Goal: Task Accomplishment & Management: Manage account settings

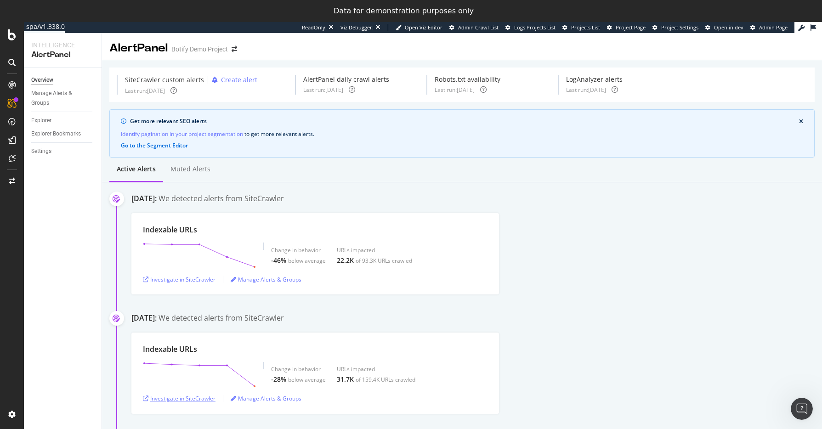
scroll to position [99, 0]
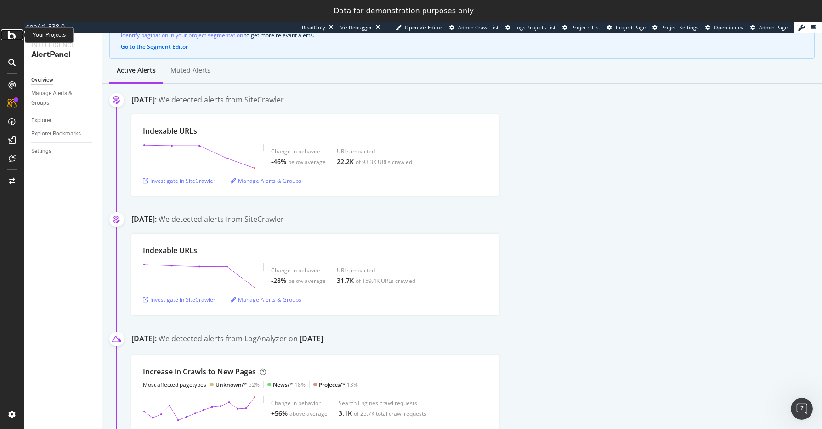
click at [12, 35] on icon at bounding box center [12, 34] width 8 height 11
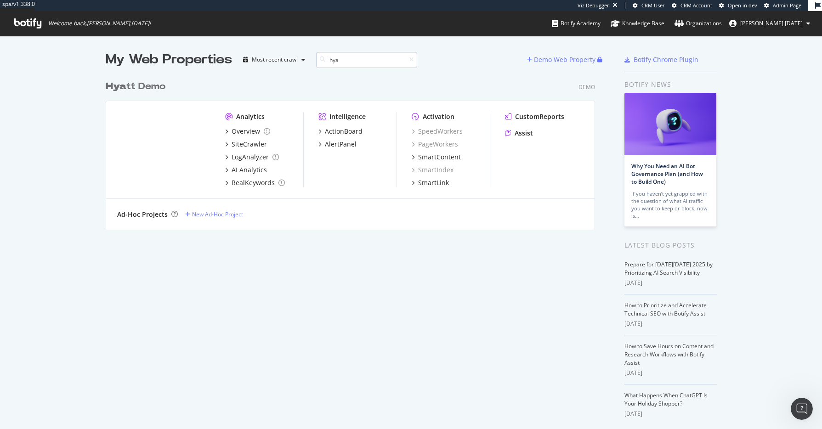
scroll to position [154, 490]
type input "h"
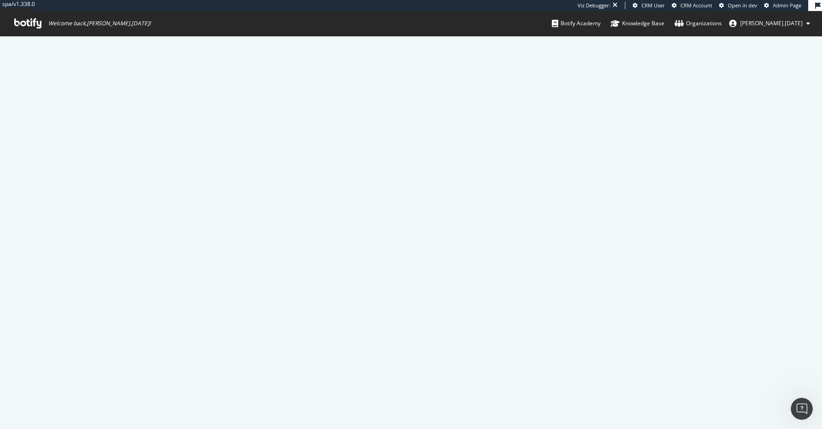
scroll to position [0, 0]
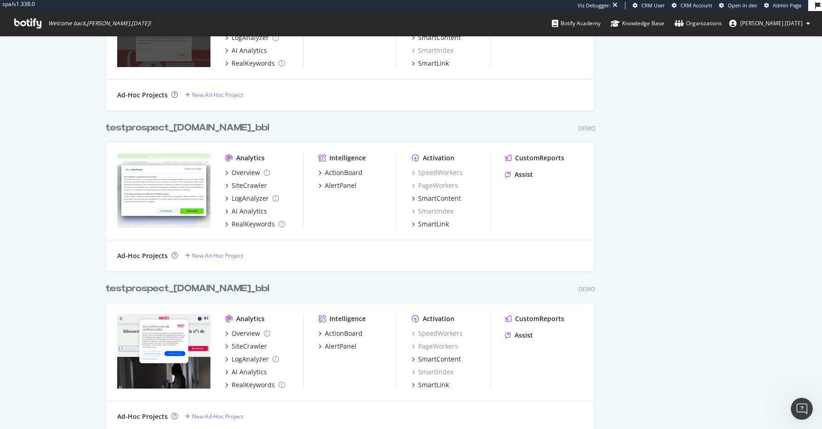
scroll to position [2121, 0]
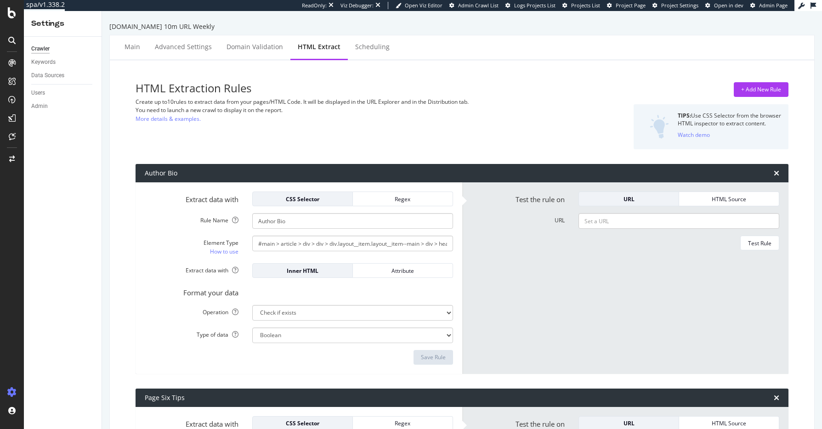
select select "exist"
